Goal: Information Seeking & Learning: Learn about a topic

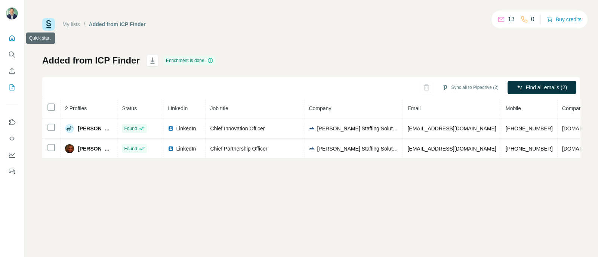
click at [14, 42] on button "Quick start" at bounding box center [12, 37] width 12 height 13
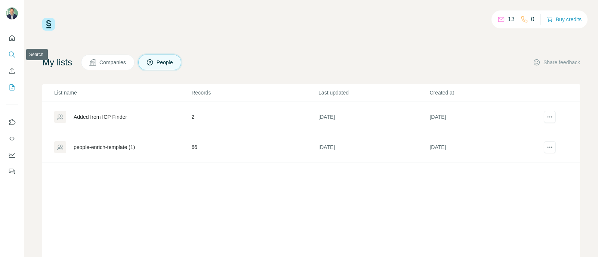
click at [16, 55] on button "Search" at bounding box center [12, 54] width 12 height 13
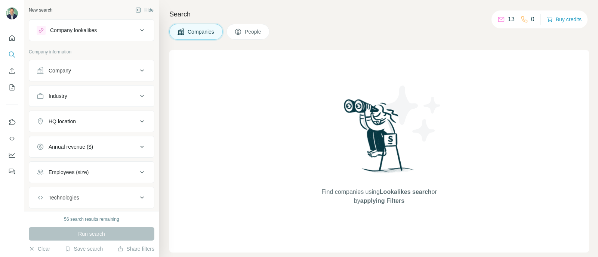
click at [559, 19] on button "Buy credits" at bounding box center [564, 19] width 35 height 10
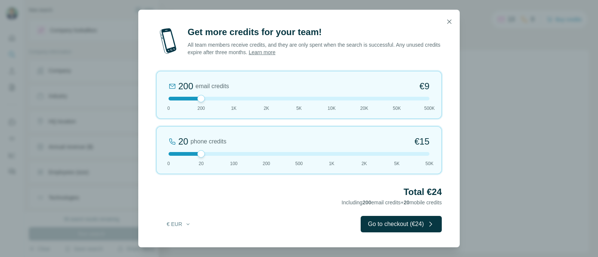
click at [180, 224] on button "€ EUR" at bounding box center [179, 224] width 35 height 13
click at [183, 239] on div "$ USD" at bounding box center [194, 240] width 63 height 7
click at [451, 20] on icon "button" at bounding box center [449, 21] width 7 height 7
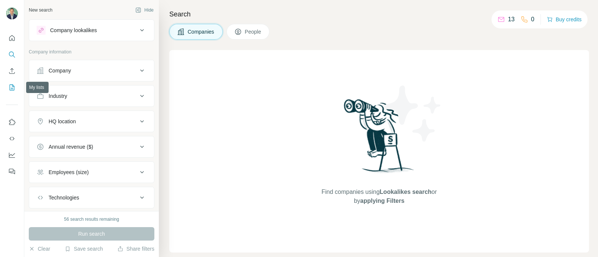
click at [13, 89] on icon "My lists" at bounding box center [13, 86] width 4 height 5
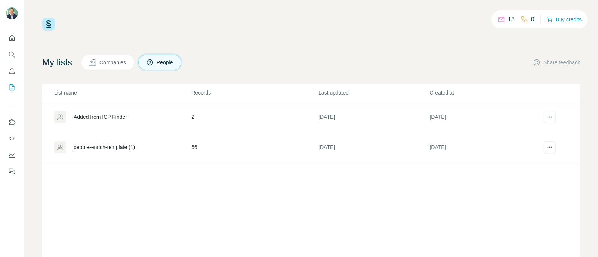
click at [122, 118] on div "Added from ICP Finder" at bounding box center [100, 116] width 53 height 7
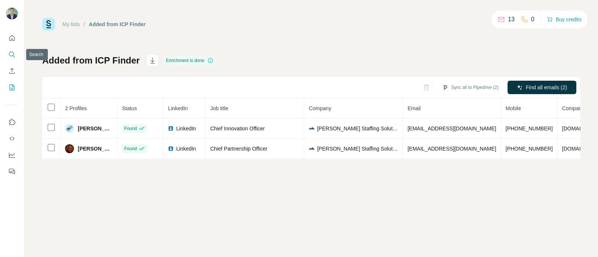
click at [10, 59] on button "Search" at bounding box center [12, 54] width 12 height 13
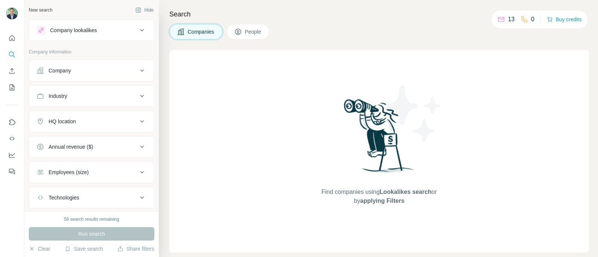
click at [110, 55] on p "Company information" at bounding box center [92, 52] width 126 height 7
click at [82, 51] on p "Company information" at bounding box center [92, 52] width 126 height 7
click at [79, 73] on div "Company" at bounding box center [87, 70] width 101 height 7
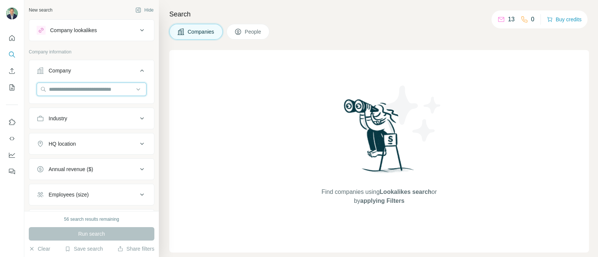
click at [80, 90] on input "text" at bounding box center [92, 89] width 110 height 13
click at [58, 90] on input "**********" at bounding box center [92, 89] width 110 height 13
type input "**********"
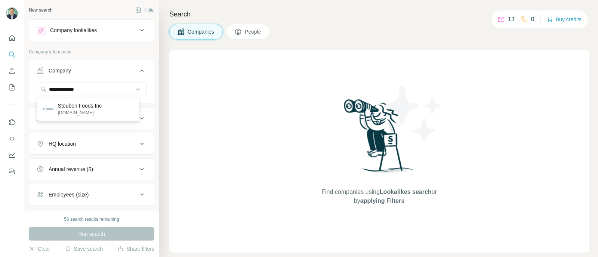
click at [85, 115] on p "steubenfoods.com" at bounding box center [80, 113] width 44 height 7
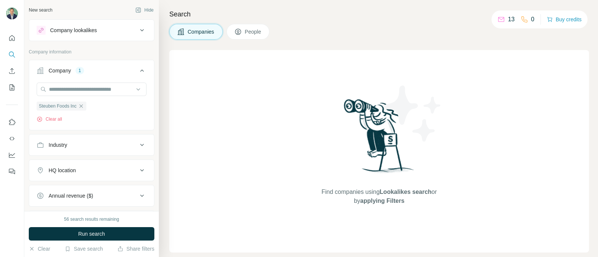
click at [97, 236] on span "Run search" at bounding box center [91, 233] width 27 height 7
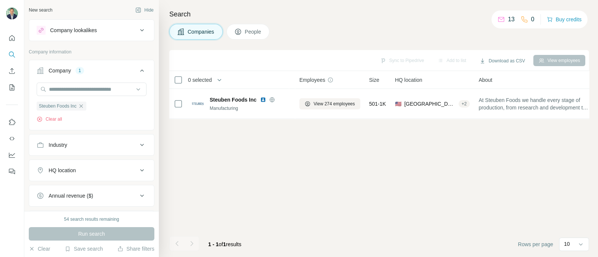
click at [570, 63] on div "View employees" at bounding box center [559, 60] width 52 height 11
click at [563, 60] on button "View employees" at bounding box center [559, 60] width 52 height 11
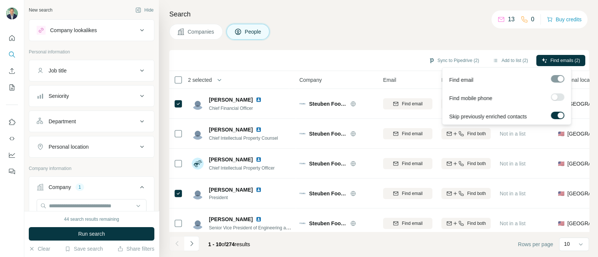
click at [557, 95] on label at bounding box center [557, 96] width 13 height 7
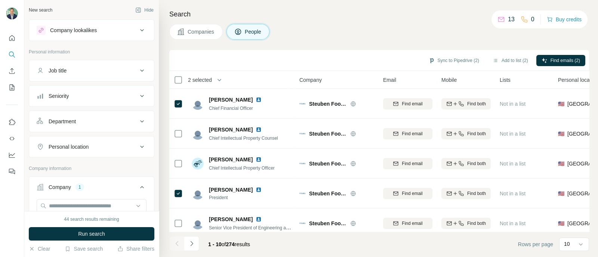
click at [57, 34] on button "Company lookalikes" at bounding box center [91, 30] width 125 height 18
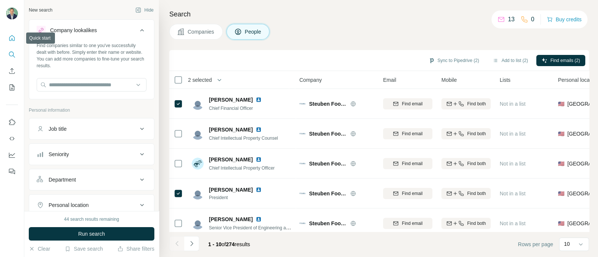
click at [12, 36] on icon "Quick start" at bounding box center [11, 37] width 7 height 7
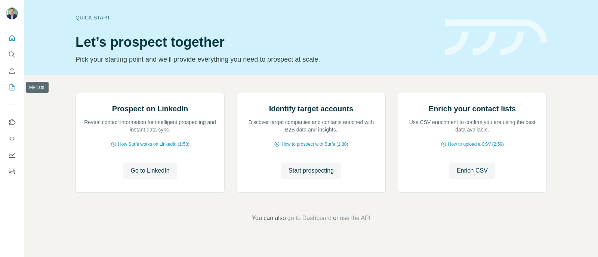
click at [13, 89] on icon "My lists" at bounding box center [11, 87] width 7 height 7
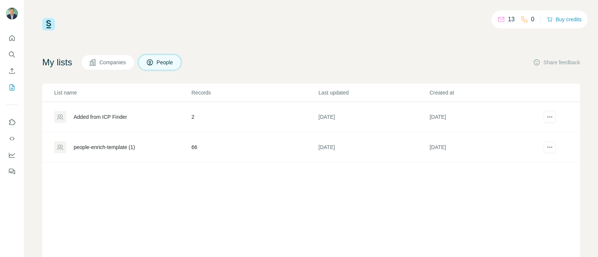
click at [117, 62] on span "Companies" at bounding box center [112, 62] width 27 height 7
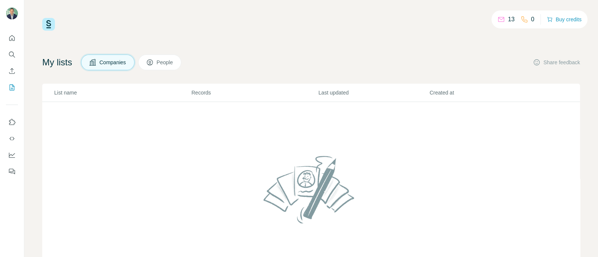
click at [164, 61] on span "People" at bounding box center [165, 62] width 17 height 7
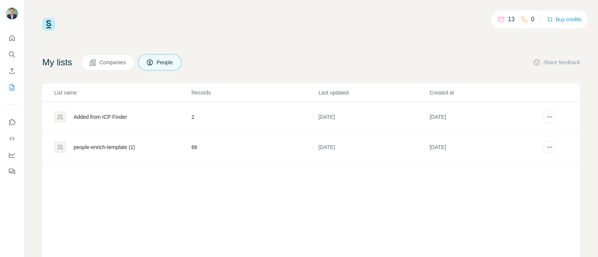
click at [84, 118] on div "Added from ICP Finder" at bounding box center [100, 116] width 53 height 7
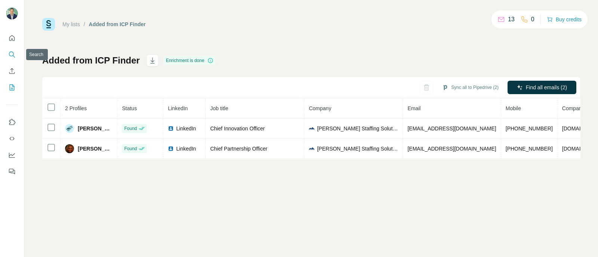
click at [9, 54] on icon "Search" at bounding box center [11, 54] width 5 height 5
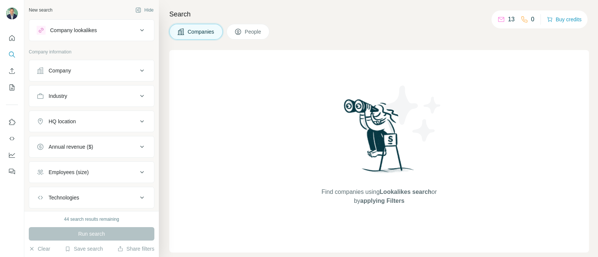
click at [84, 28] on div "Company lookalikes" at bounding box center [73, 30] width 47 height 7
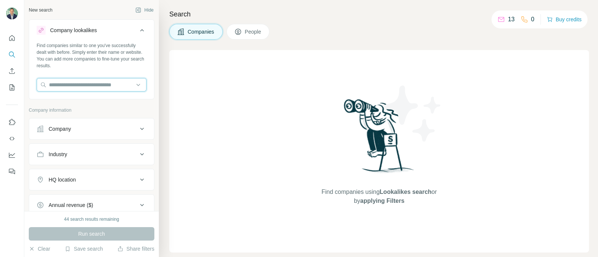
click at [68, 83] on input "text" at bounding box center [92, 84] width 110 height 13
type input "**********"
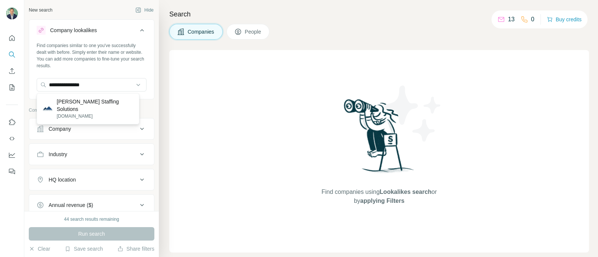
click at [110, 102] on p "[PERSON_NAME] Staffing Solutions" at bounding box center [95, 105] width 76 height 15
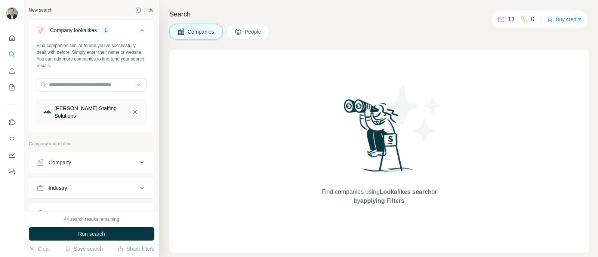
click at [107, 234] on button "Run search" at bounding box center [92, 233] width 126 height 13
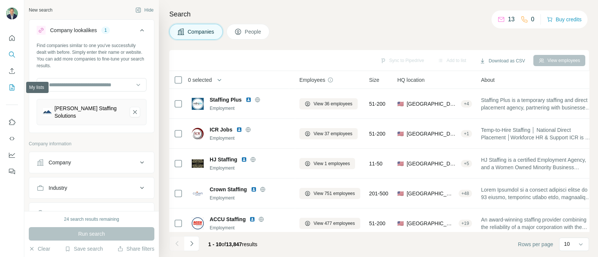
click at [15, 85] on icon "My lists" at bounding box center [11, 87] width 7 height 7
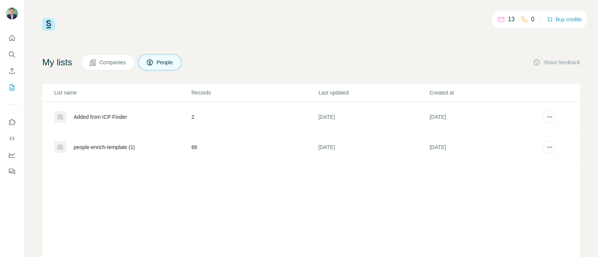
click at [109, 118] on div "Added from ICP Finder" at bounding box center [100, 116] width 53 height 7
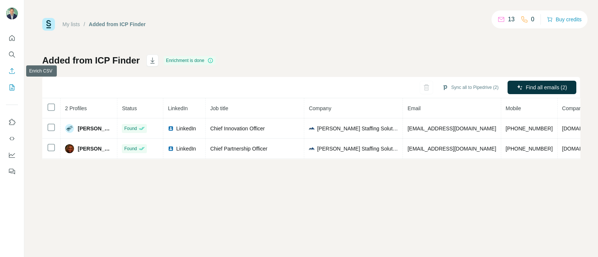
click at [14, 70] on icon "Enrich CSV" at bounding box center [11, 70] width 7 height 7
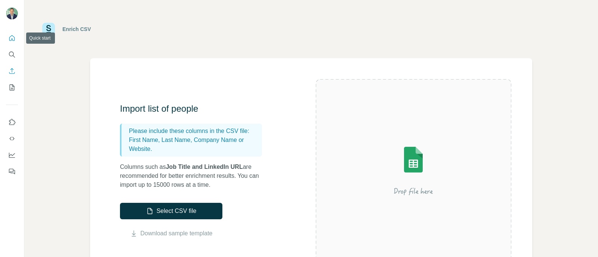
click at [11, 39] on icon "Quick start" at bounding box center [12, 38] width 6 height 6
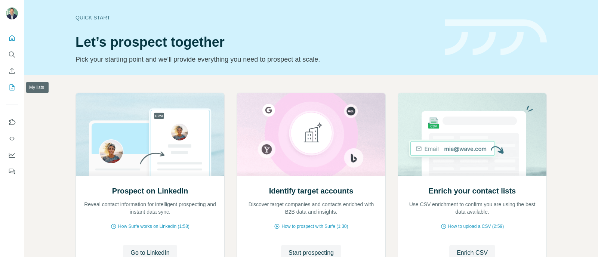
click at [12, 87] on icon "My lists" at bounding box center [11, 87] width 7 height 7
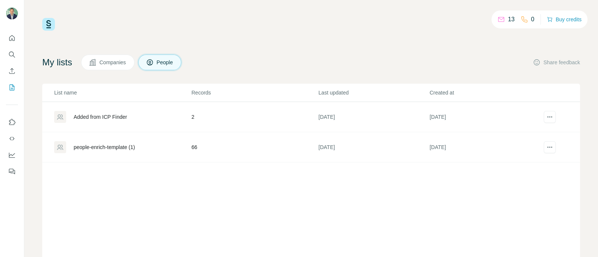
click at [561, 20] on button "Buy credits" at bounding box center [564, 19] width 35 height 10
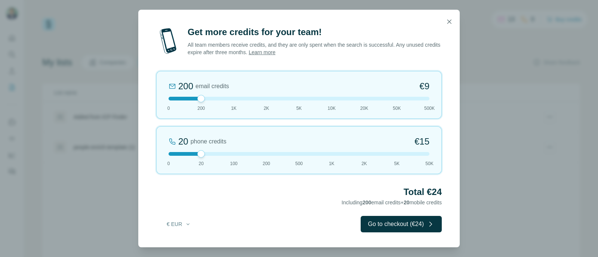
click at [179, 224] on button "€ EUR" at bounding box center [179, 224] width 35 height 13
click at [179, 243] on div "$ USD" at bounding box center [194, 240] width 63 height 7
click at [449, 22] on icon "button" at bounding box center [450, 21] width 4 height 4
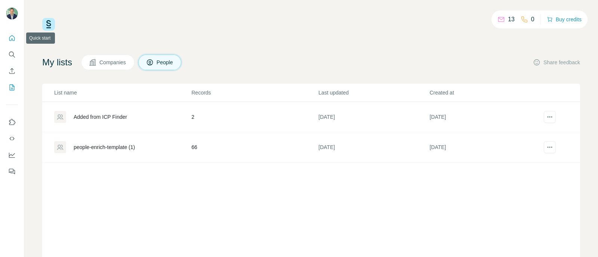
click at [14, 35] on icon "Quick start" at bounding box center [11, 37] width 7 height 7
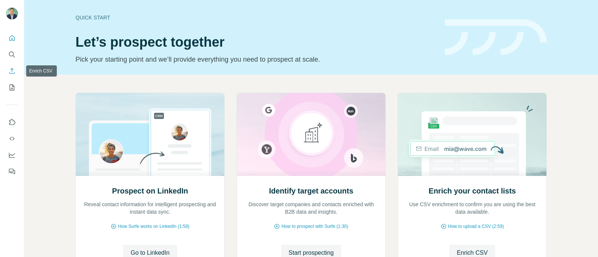
click at [12, 70] on icon "Enrich CSV" at bounding box center [12, 71] width 6 height 6
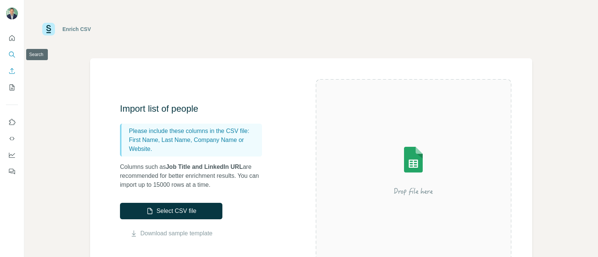
click at [15, 55] on icon "Search" at bounding box center [11, 54] width 7 height 7
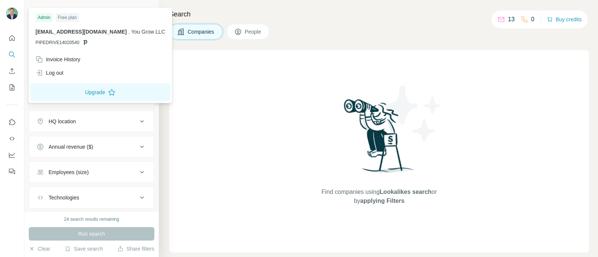
click at [10, 14] on img at bounding box center [12, 13] width 12 height 12
click at [80, 93] on button "Upgrade" at bounding box center [100, 92] width 140 height 18
click at [122, 145] on div "Annual revenue ($)" at bounding box center [87, 146] width 101 height 7
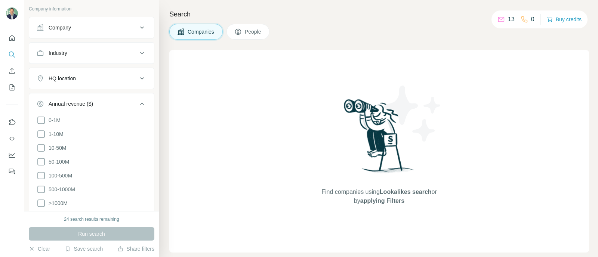
scroll to position [46, 0]
